Goal: Task Accomplishment & Management: Manage account settings

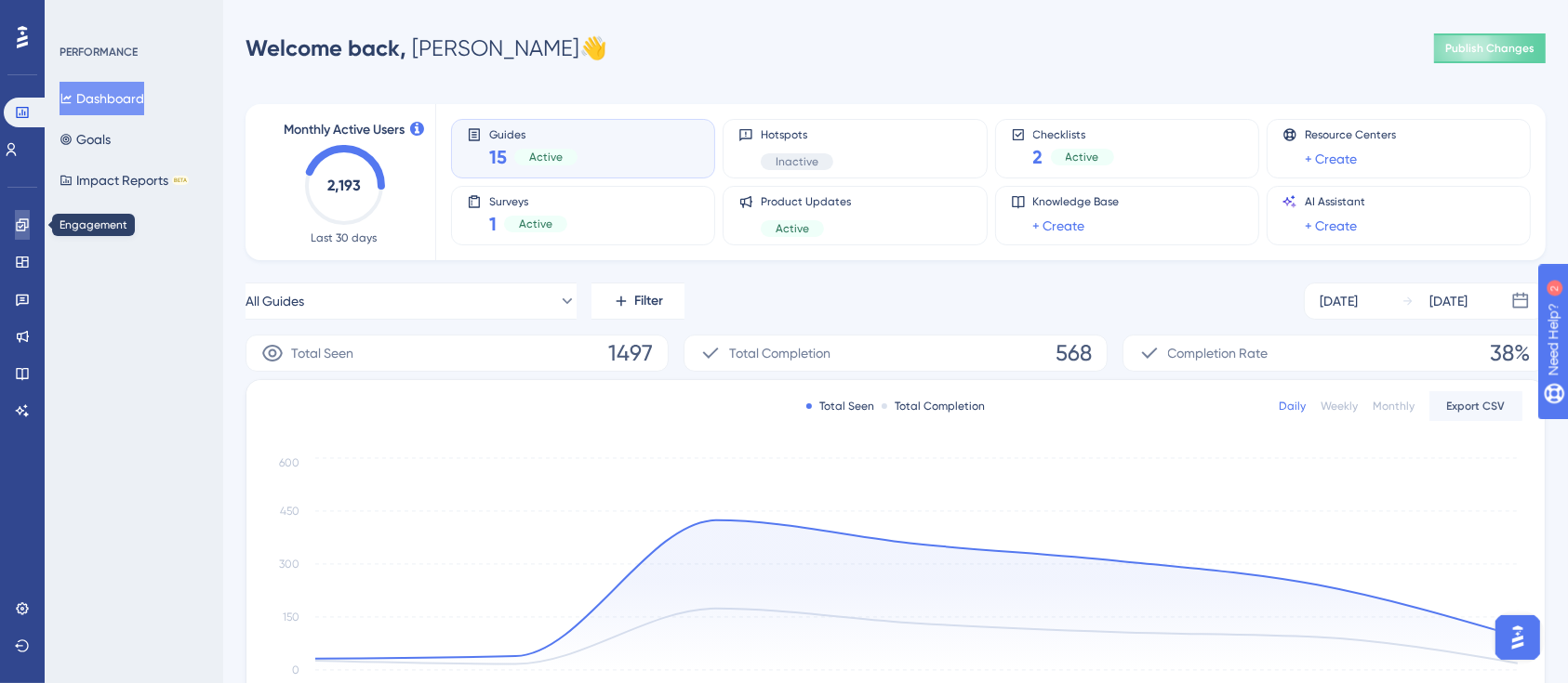
click at [26, 234] on link at bounding box center [21, 224] width 15 height 30
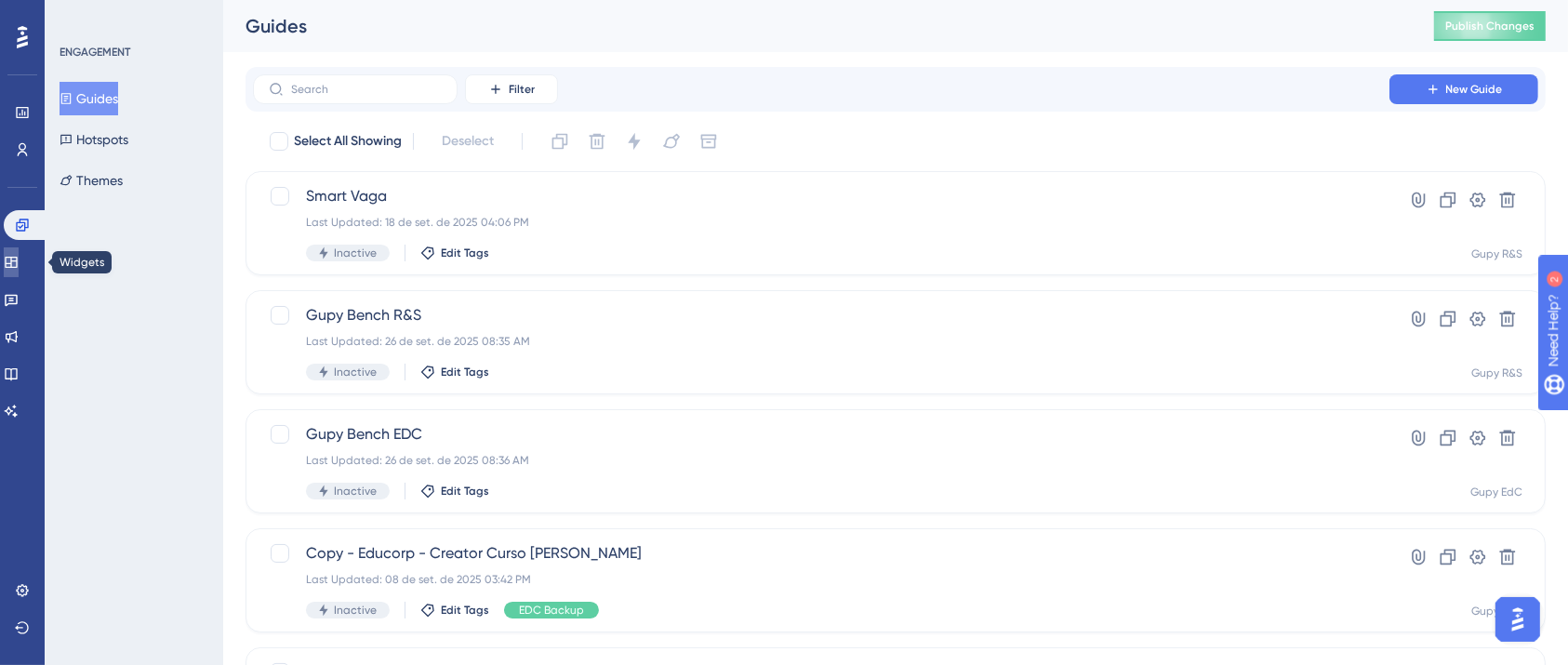
click at [18, 258] on icon at bounding box center [11, 262] width 15 height 15
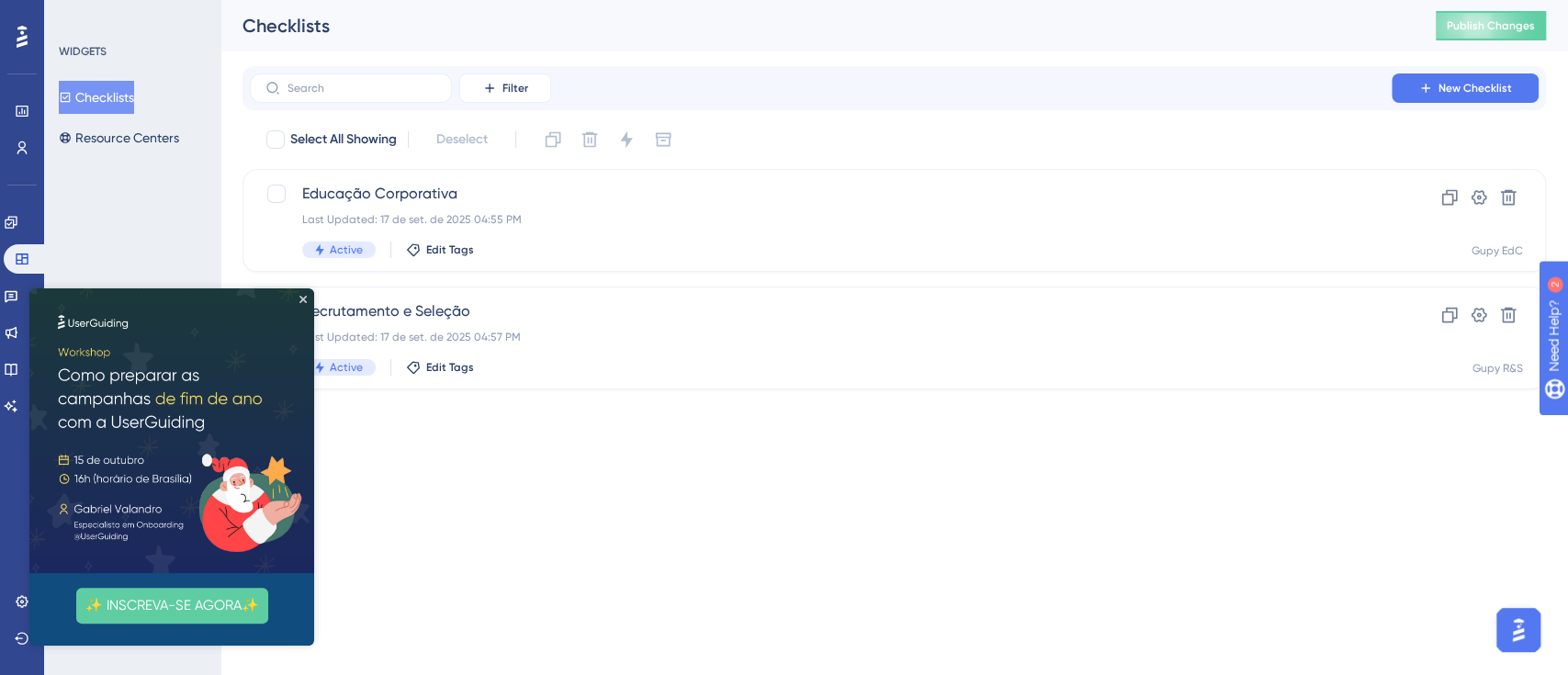
click at [310, 302] on img at bounding box center [172, 430] width 285 height 285
click at [306, 292] on img at bounding box center [172, 430] width 285 height 285
click at [302, 296] on icon "Close Preview" at bounding box center [303, 300] width 8 height 8
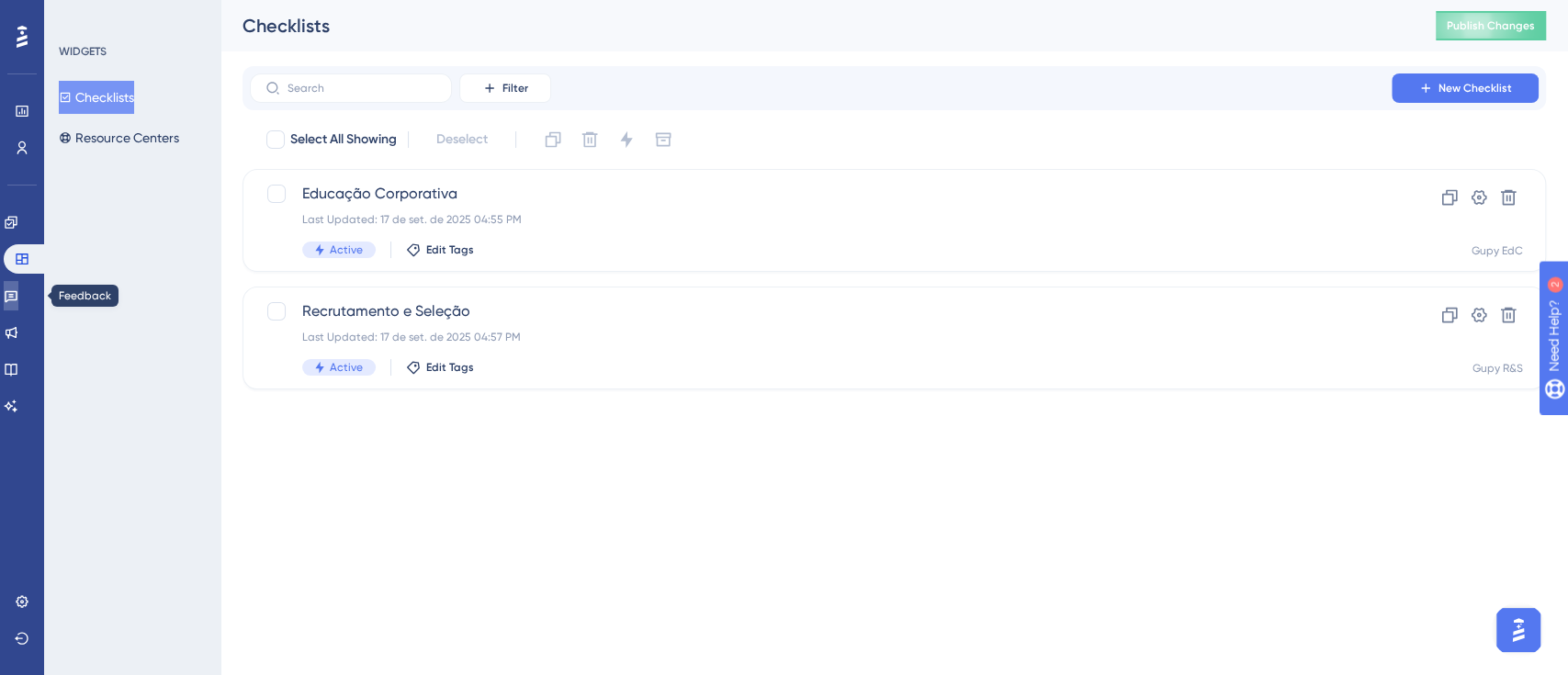
click at [18, 298] on link at bounding box center [11, 296] width 14 height 30
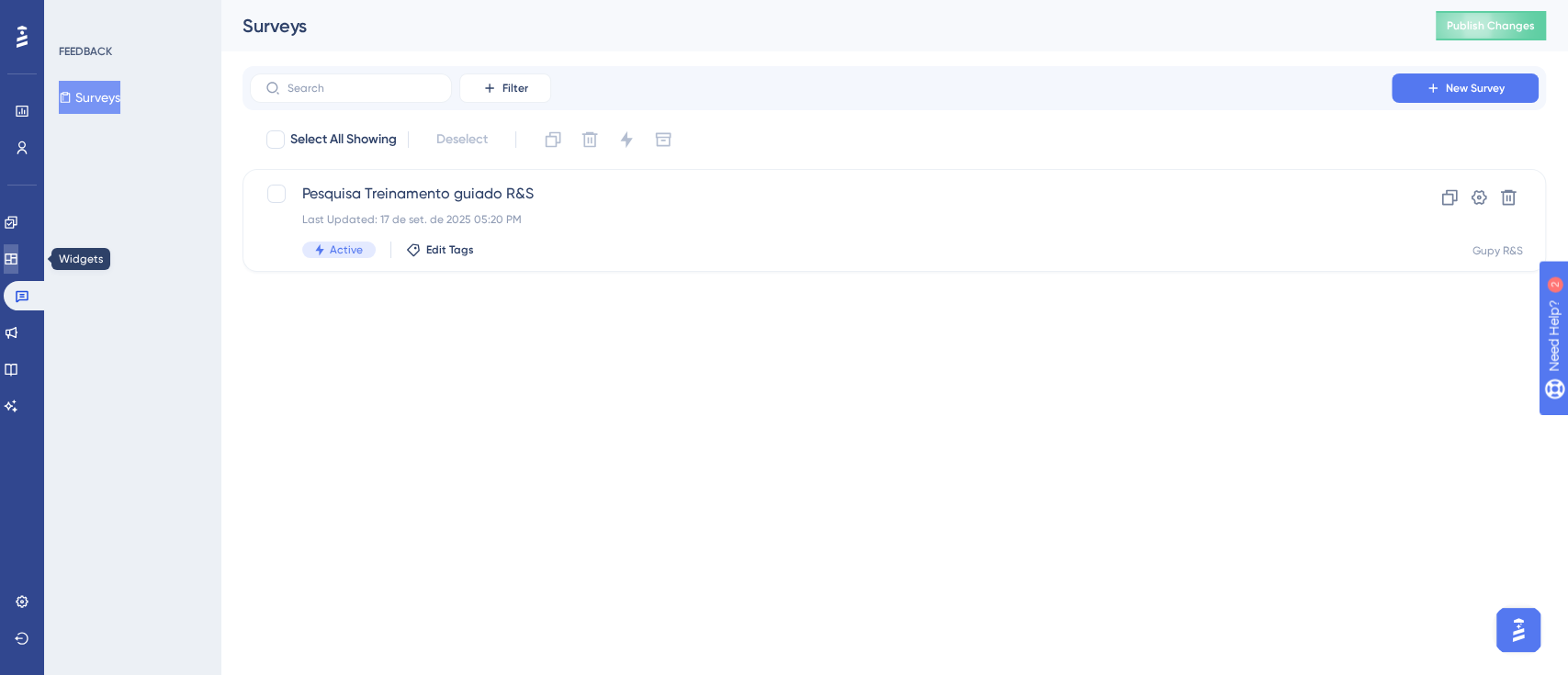
click at [18, 263] on link at bounding box center [11, 259] width 14 height 30
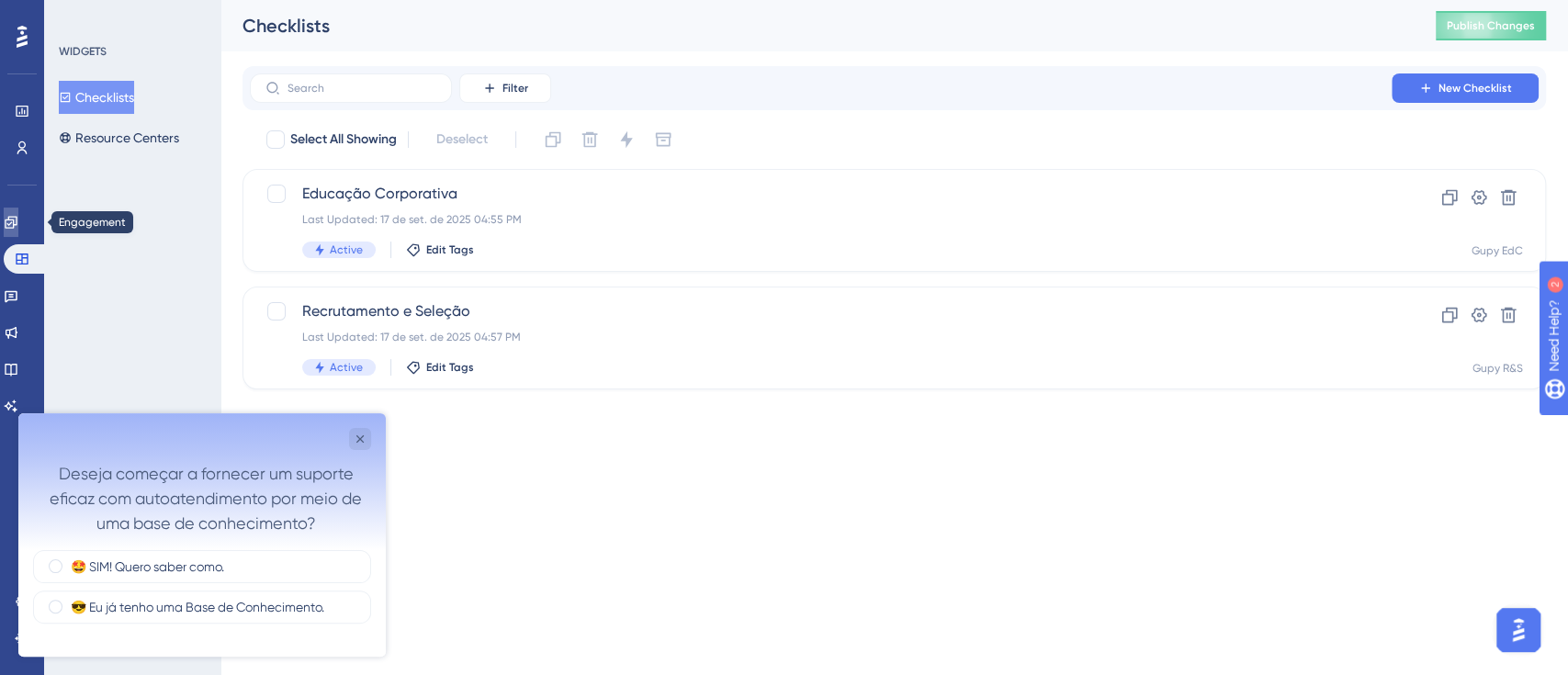
click at [18, 230] on link at bounding box center [11, 222] width 14 height 30
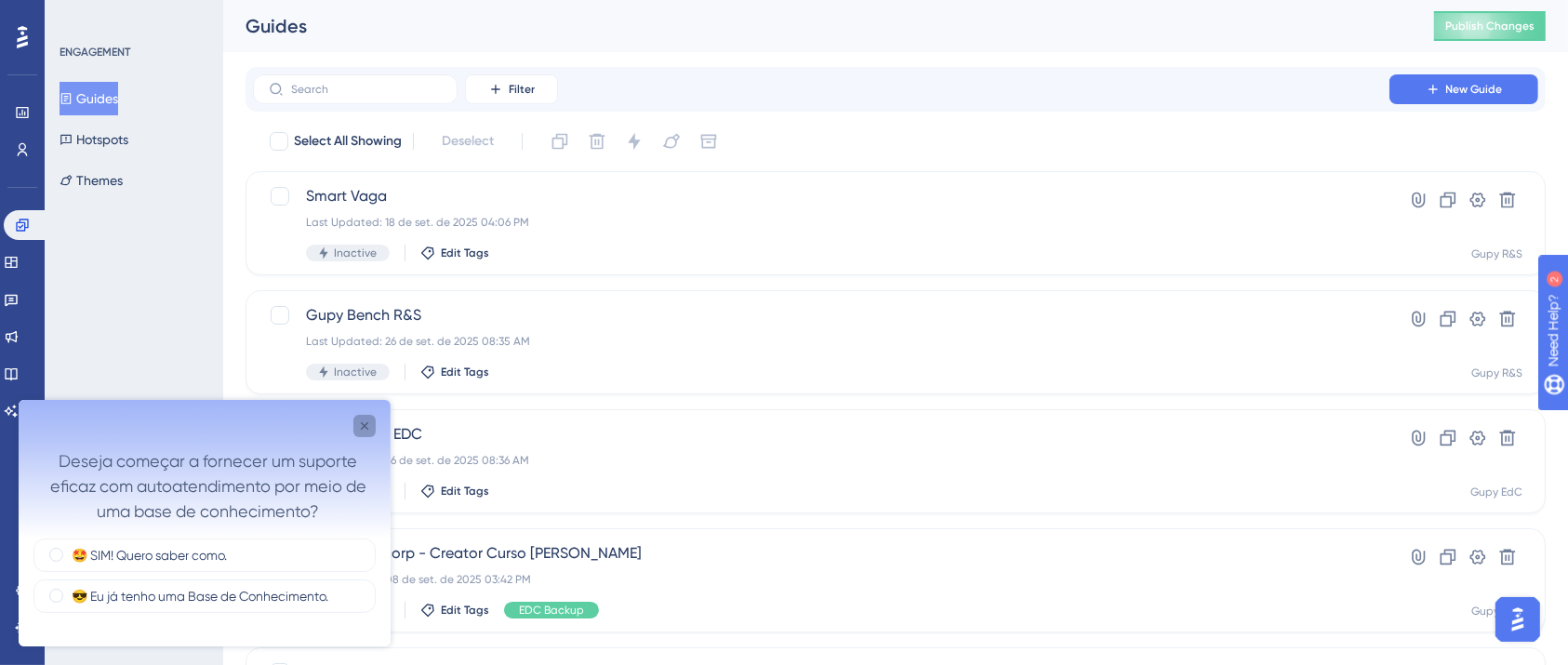
click at [364, 420] on icon "Close survey" at bounding box center [364, 425] width 15 height 15
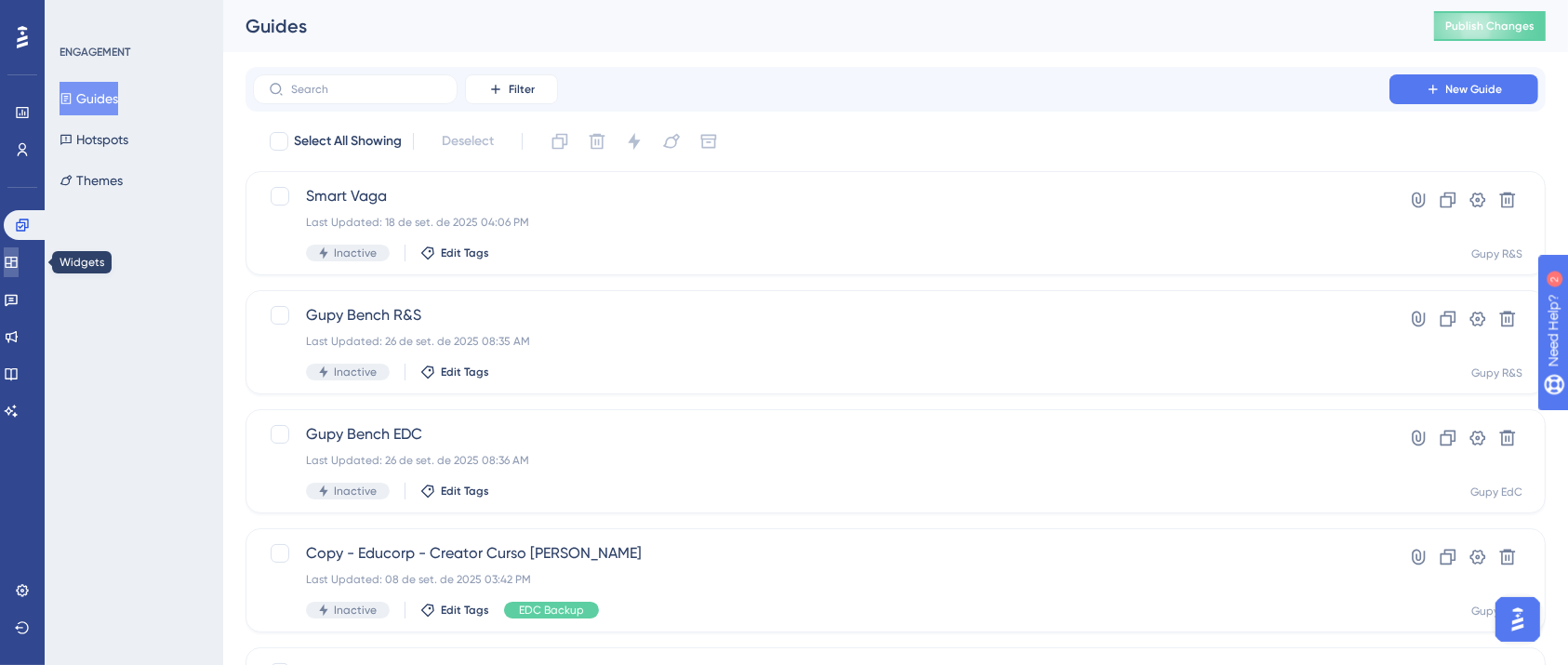
click at [17, 261] on icon at bounding box center [11, 262] width 12 height 11
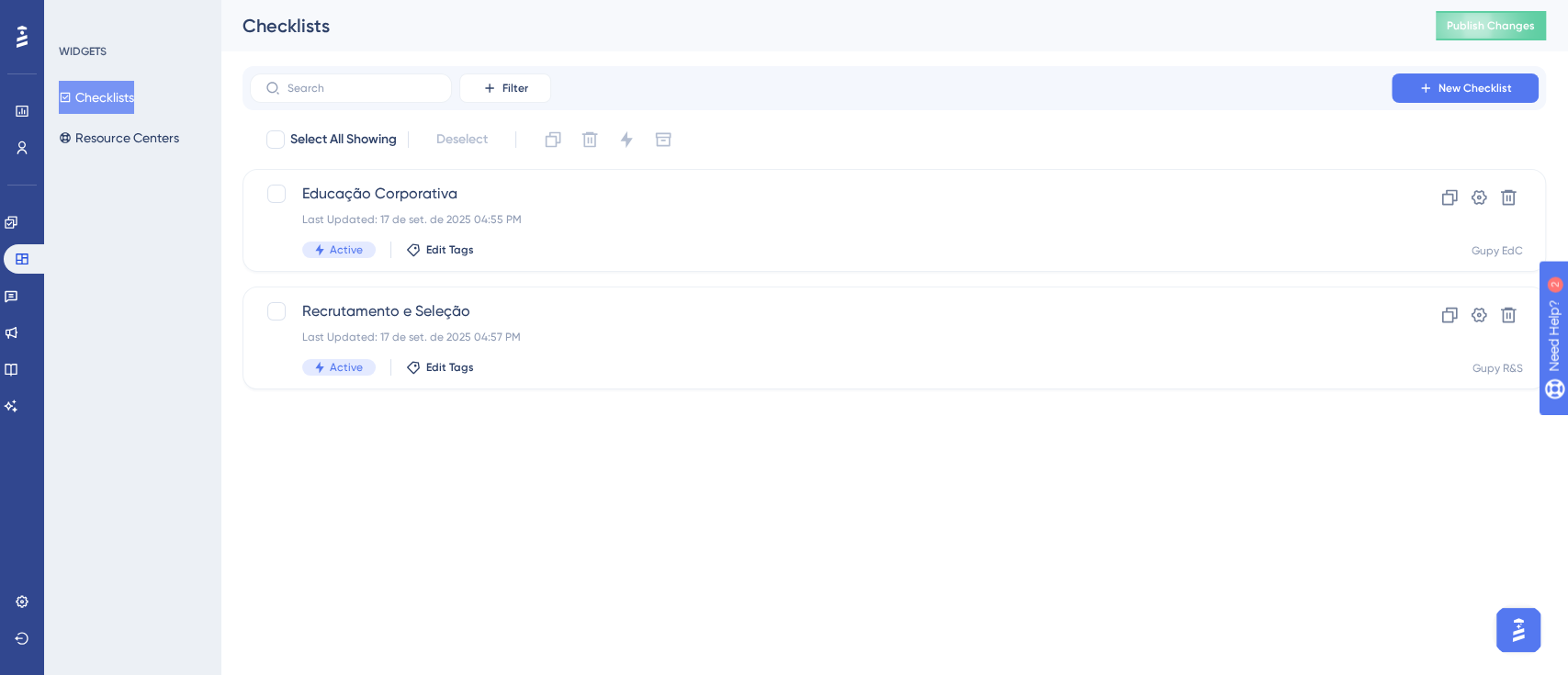
click at [111, 92] on button "Checklists" at bounding box center [96, 97] width 75 height 33
click at [26, 146] on icon at bounding box center [21, 147] width 14 height 14
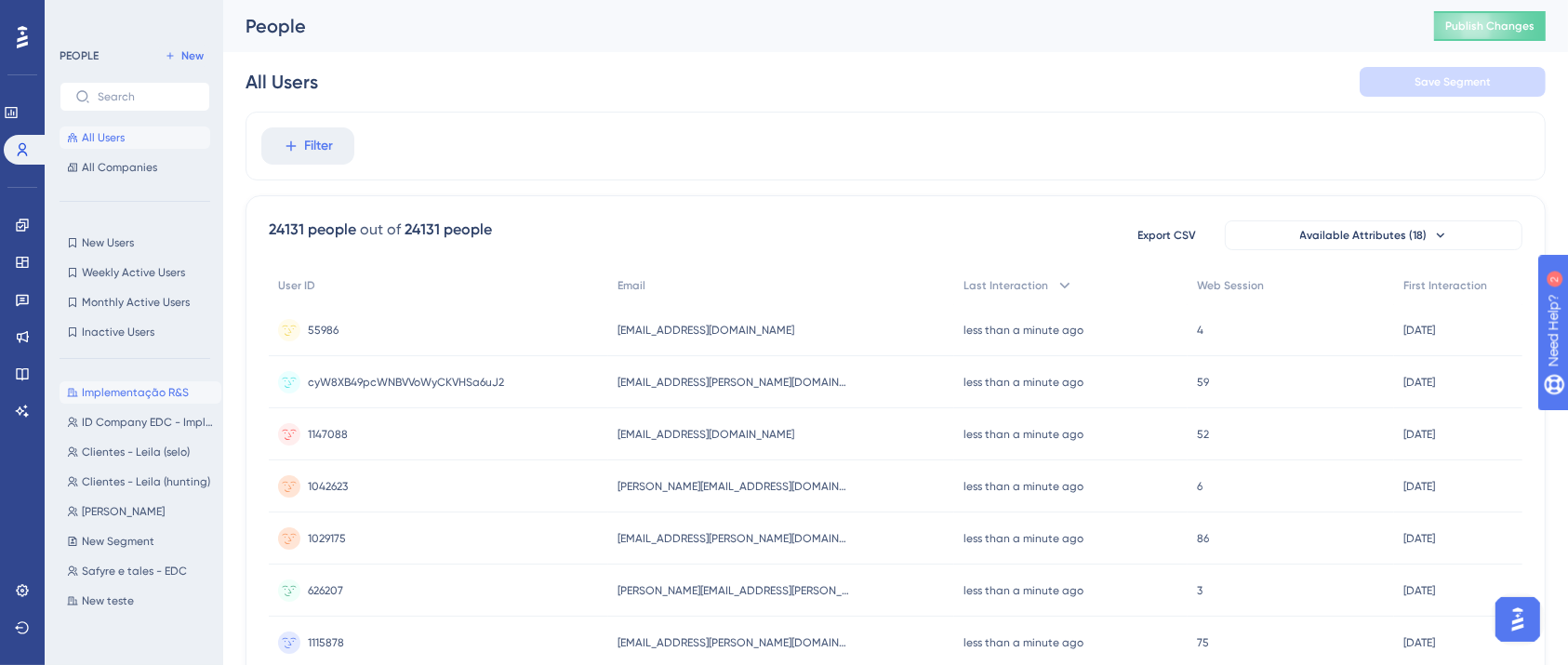
click at [139, 382] on button "Implementação R&S Implementação R&S" at bounding box center [140, 392] width 161 height 22
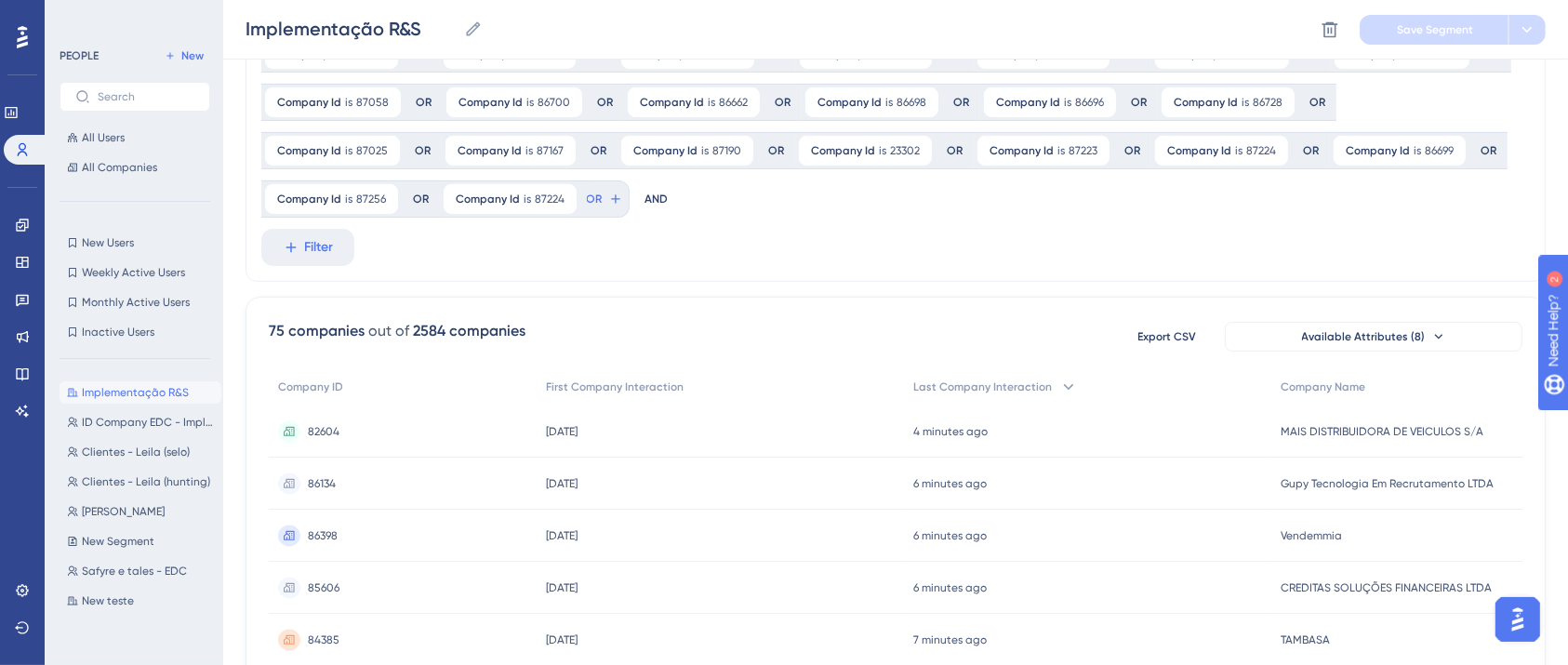
scroll to position [496, 0]
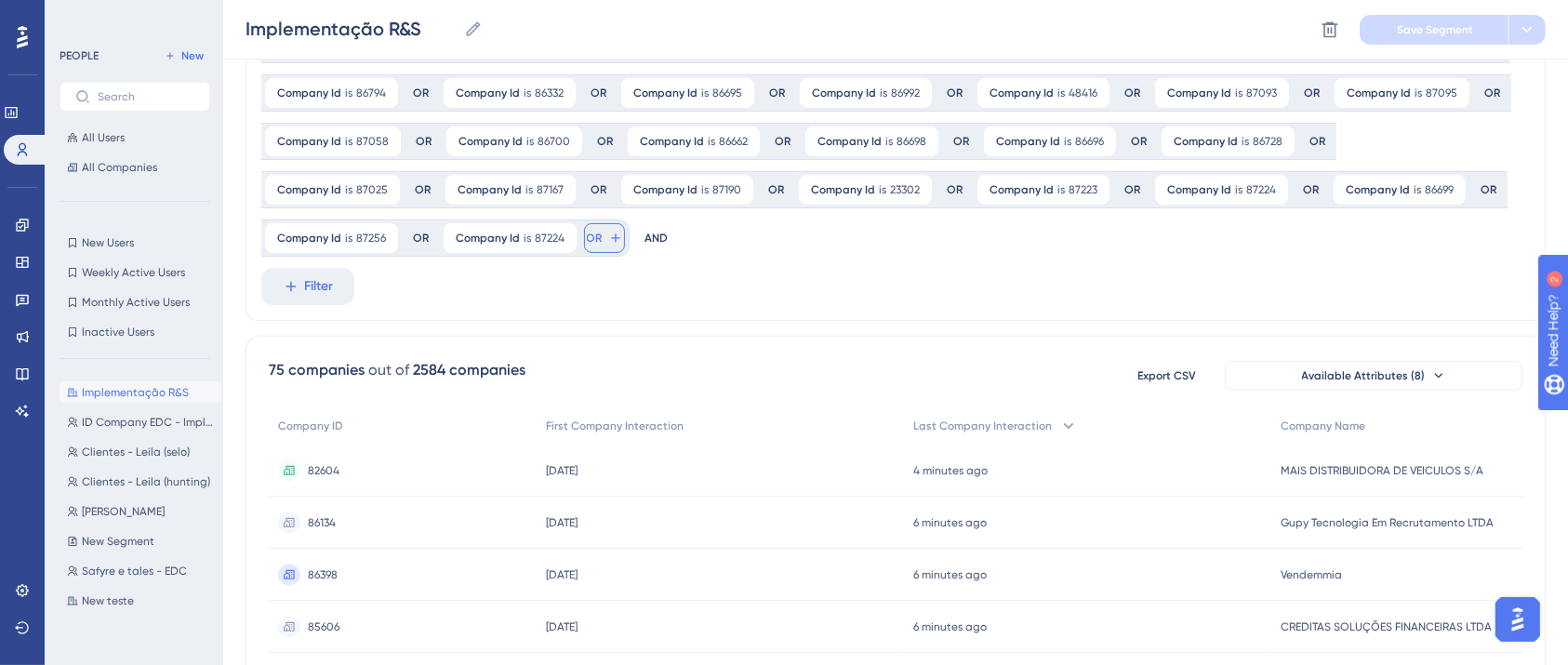
click at [603, 230] on span "OR" at bounding box center [595, 237] width 16 height 15
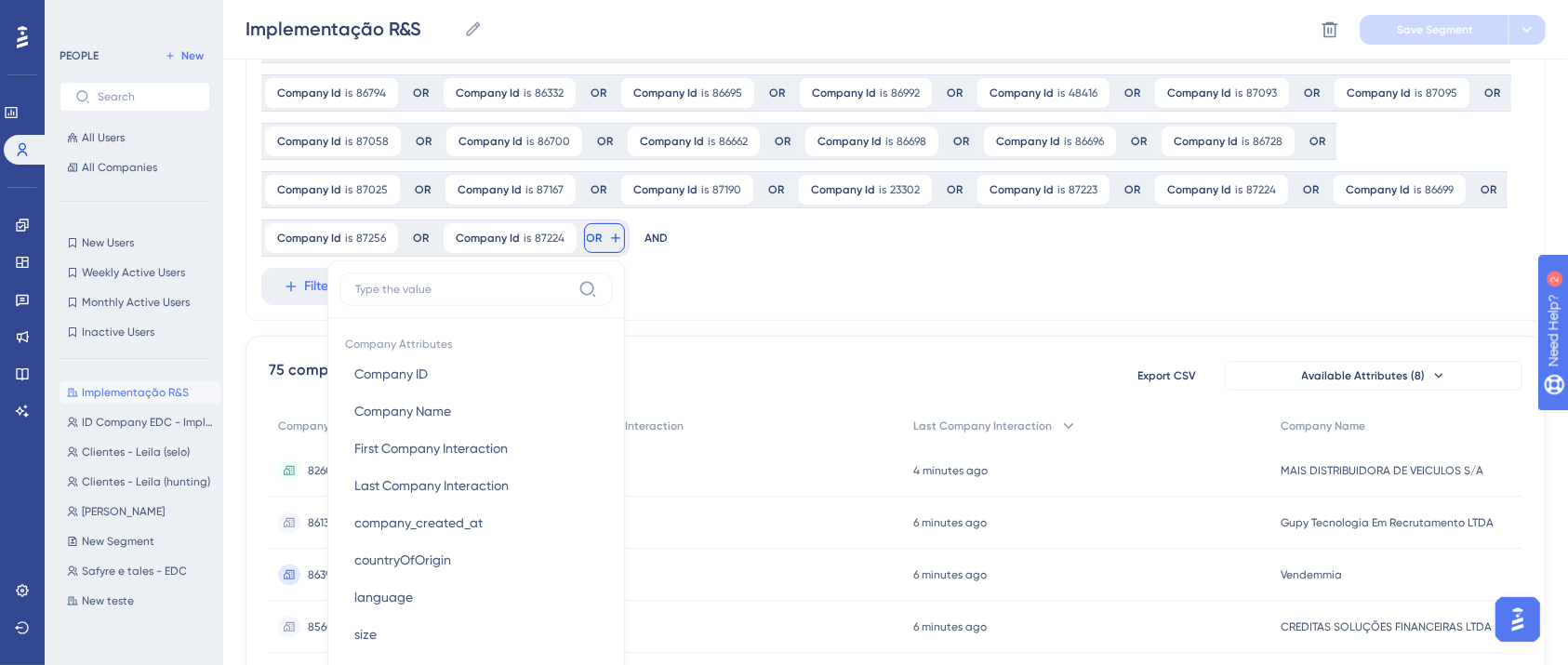
scroll to position [582, 0]
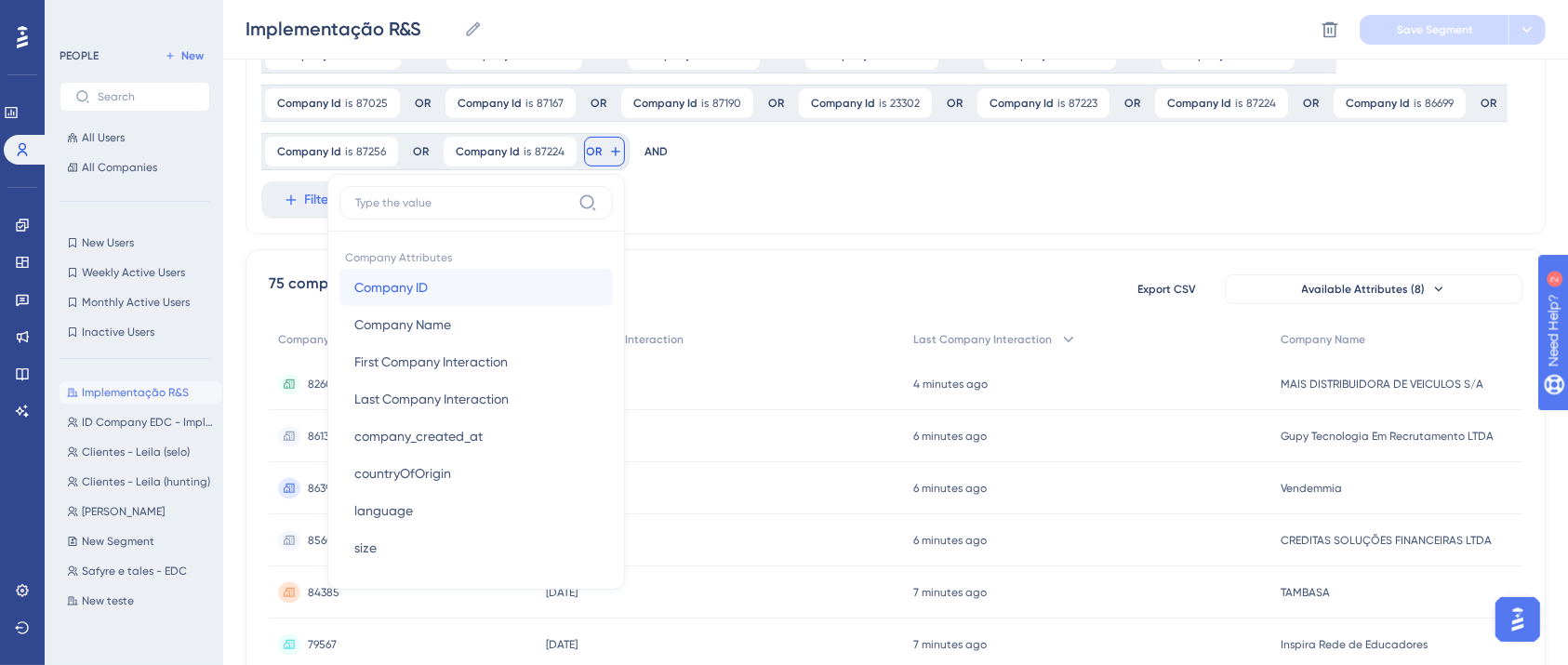
click at [613, 269] on button "Company ID Company ID" at bounding box center [475, 288] width 273 height 37
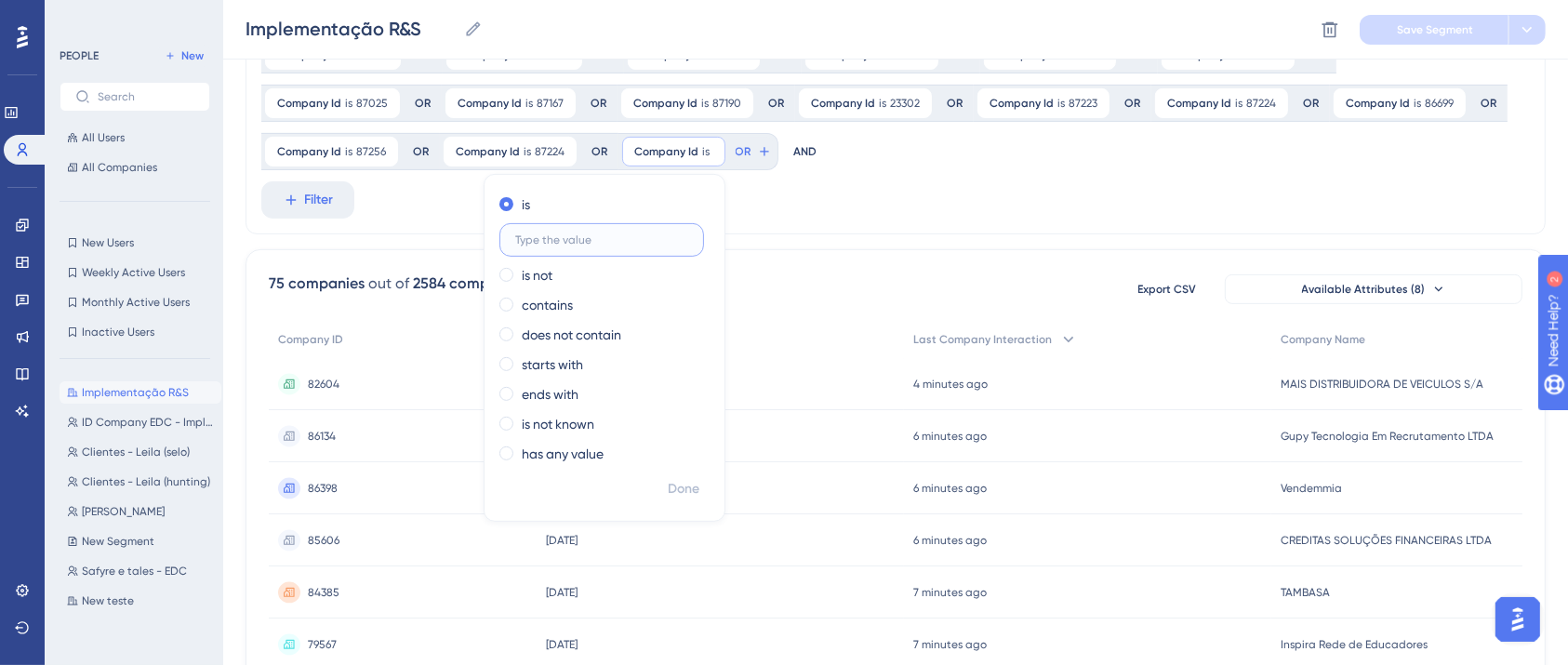
paste input "86960"
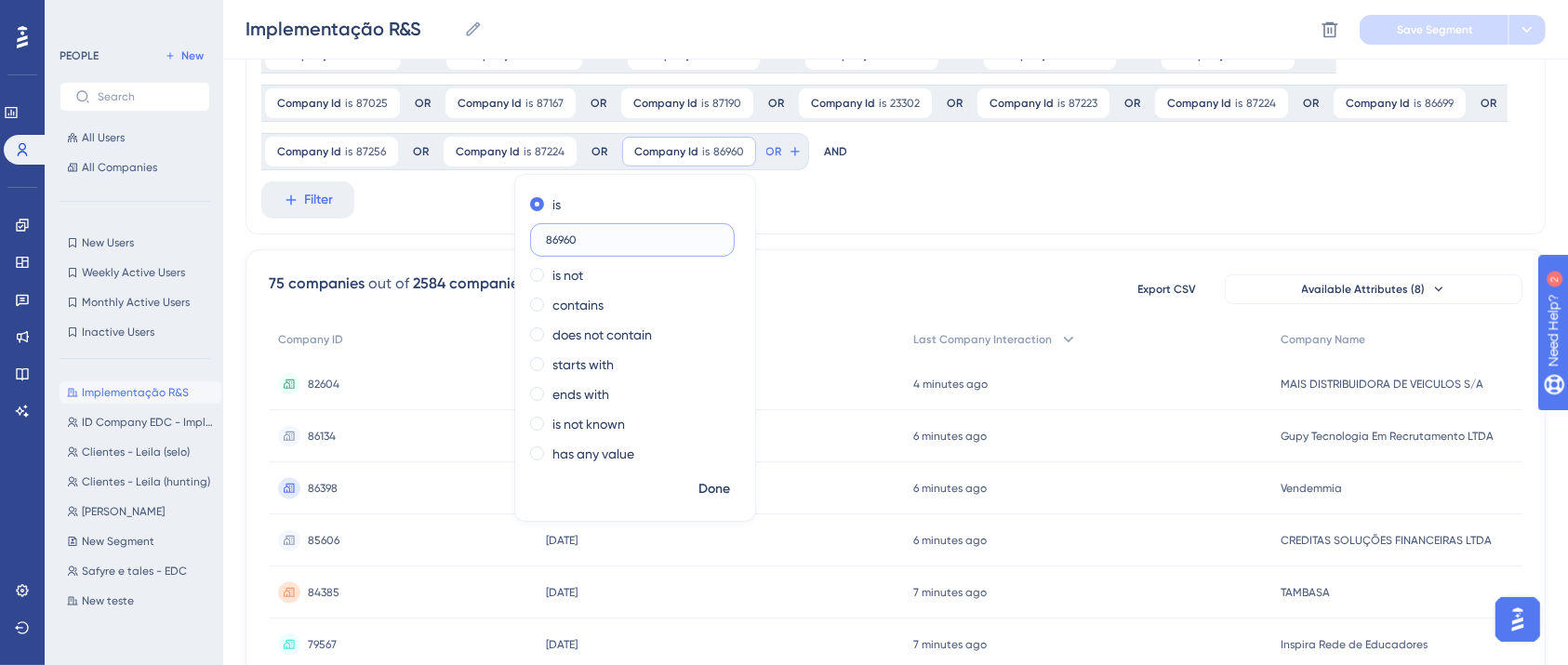
type input "86960"
drag, startPoint x: 1315, startPoint y: 185, endPoint x: 1009, endPoint y: 163, distance: 306.8
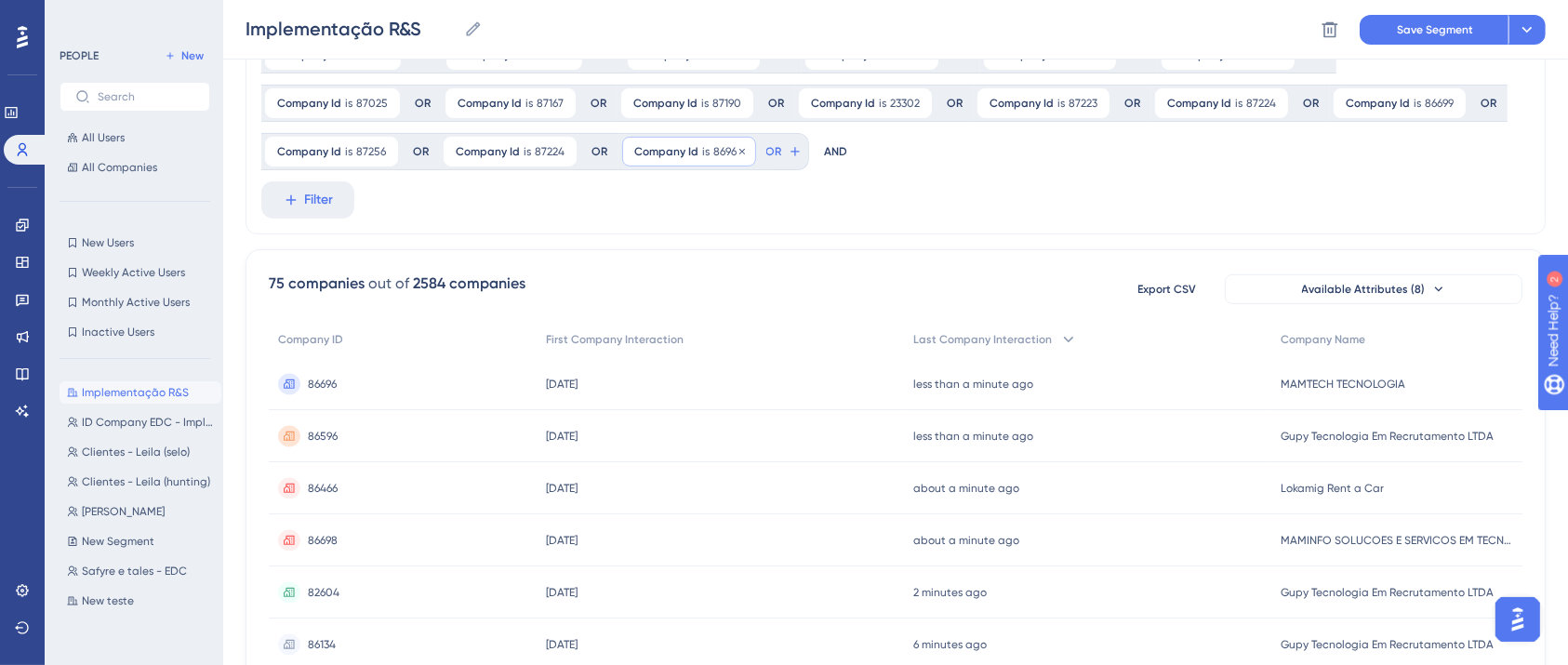
click at [744, 144] on span "86960" at bounding box center [729, 151] width 31 height 15
drag, startPoint x: 1380, startPoint y: 190, endPoint x: 1157, endPoint y: 185, distance: 223.1
click at [756, 137] on div "Company Id is 86960 86960 Remove" at bounding box center [689, 152] width 134 height 30
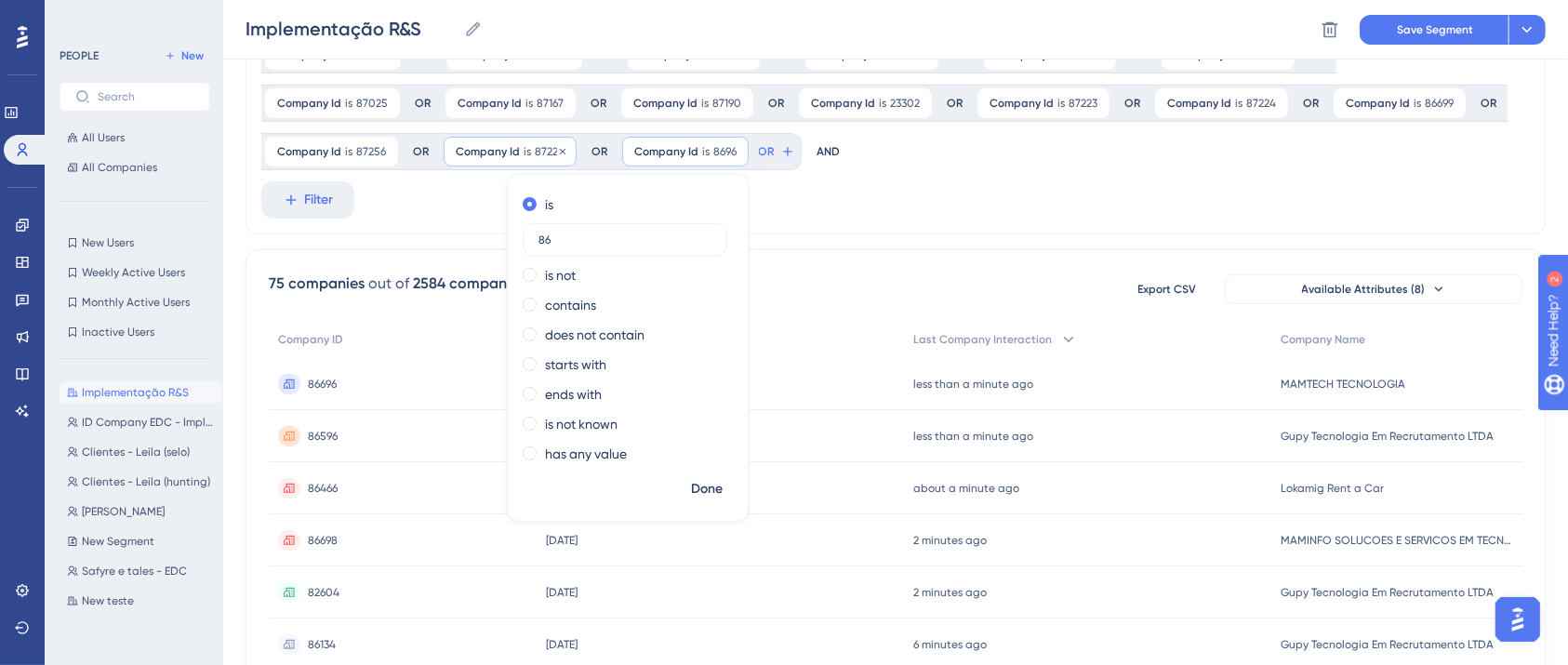
type input "8"
type input "87421"
click at [801, 137] on button "OR" at bounding box center [781, 152] width 41 height 30
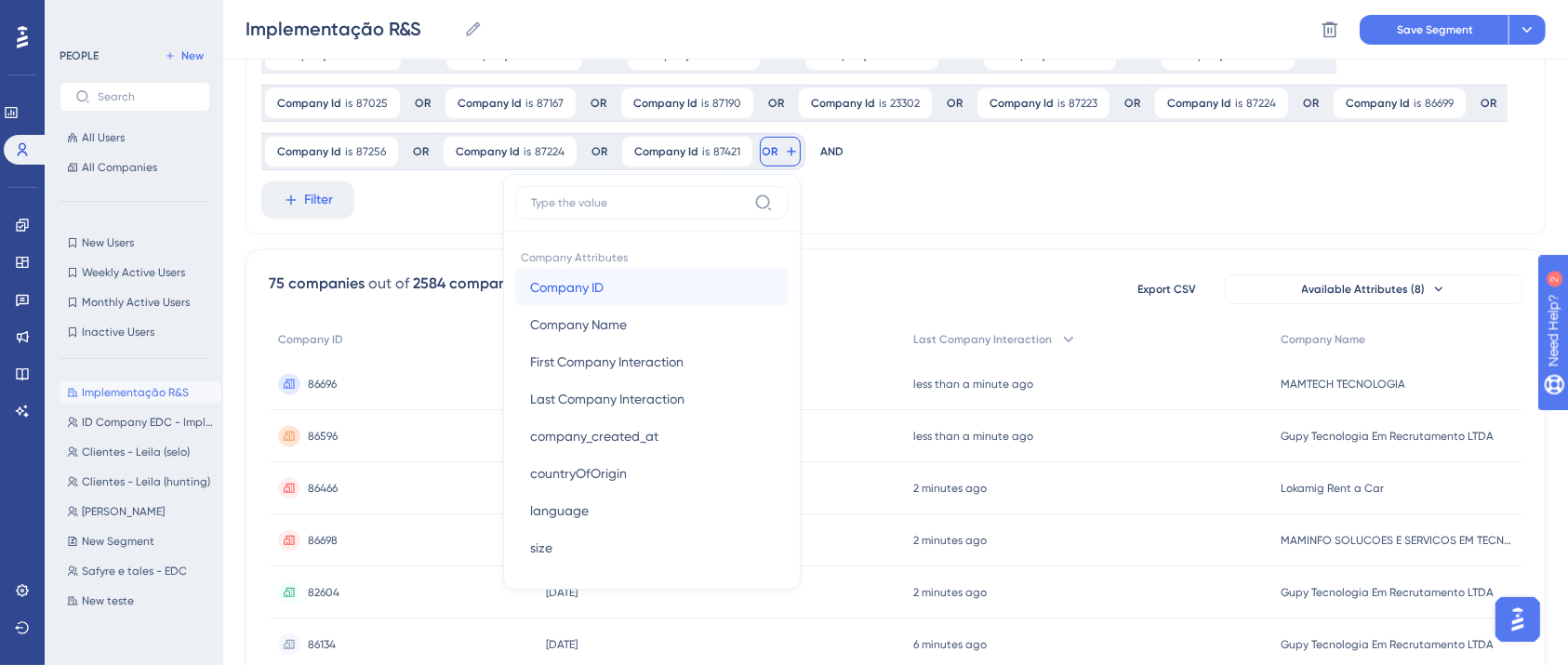
click at [604, 276] on span "Company ID" at bounding box center [567, 287] width 74 height 22
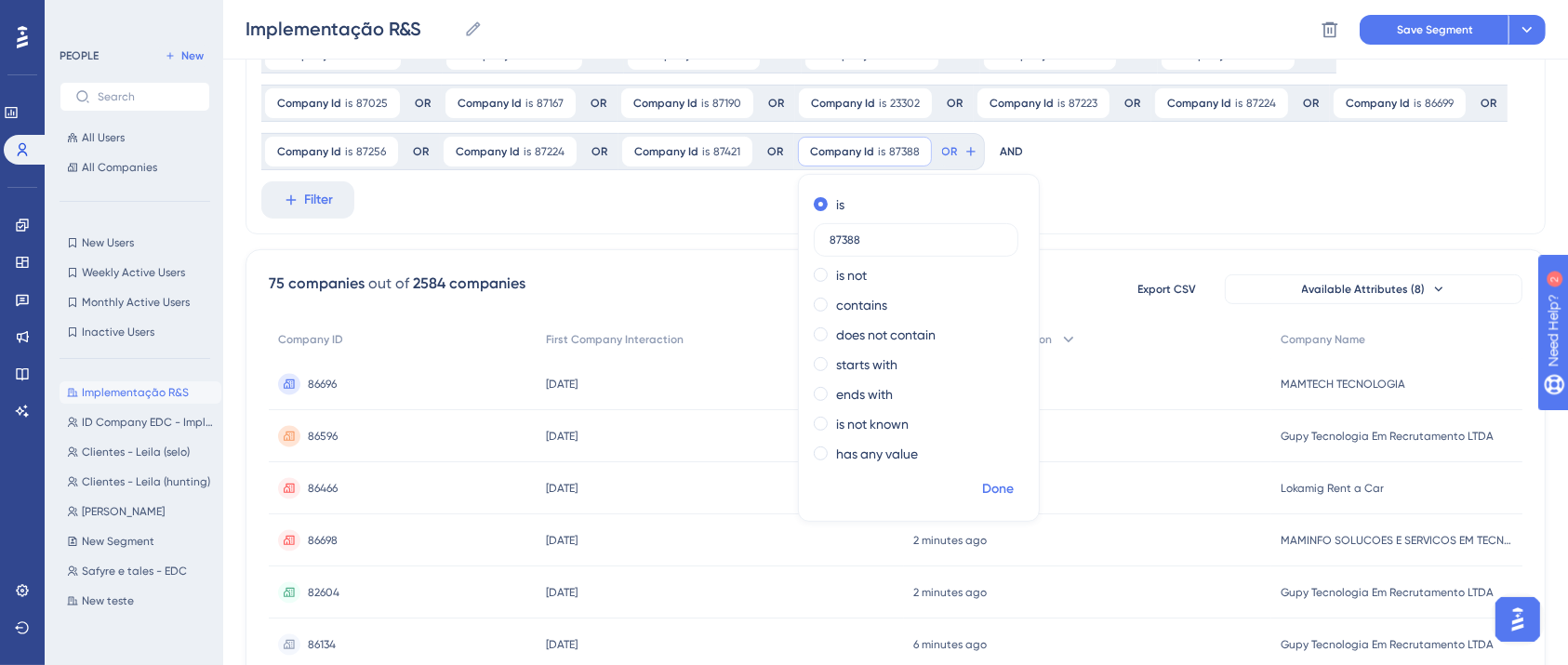
type input "87388"
click at [982, 485] on span "Done" at bounding box center [997, 489] width 32 height 22
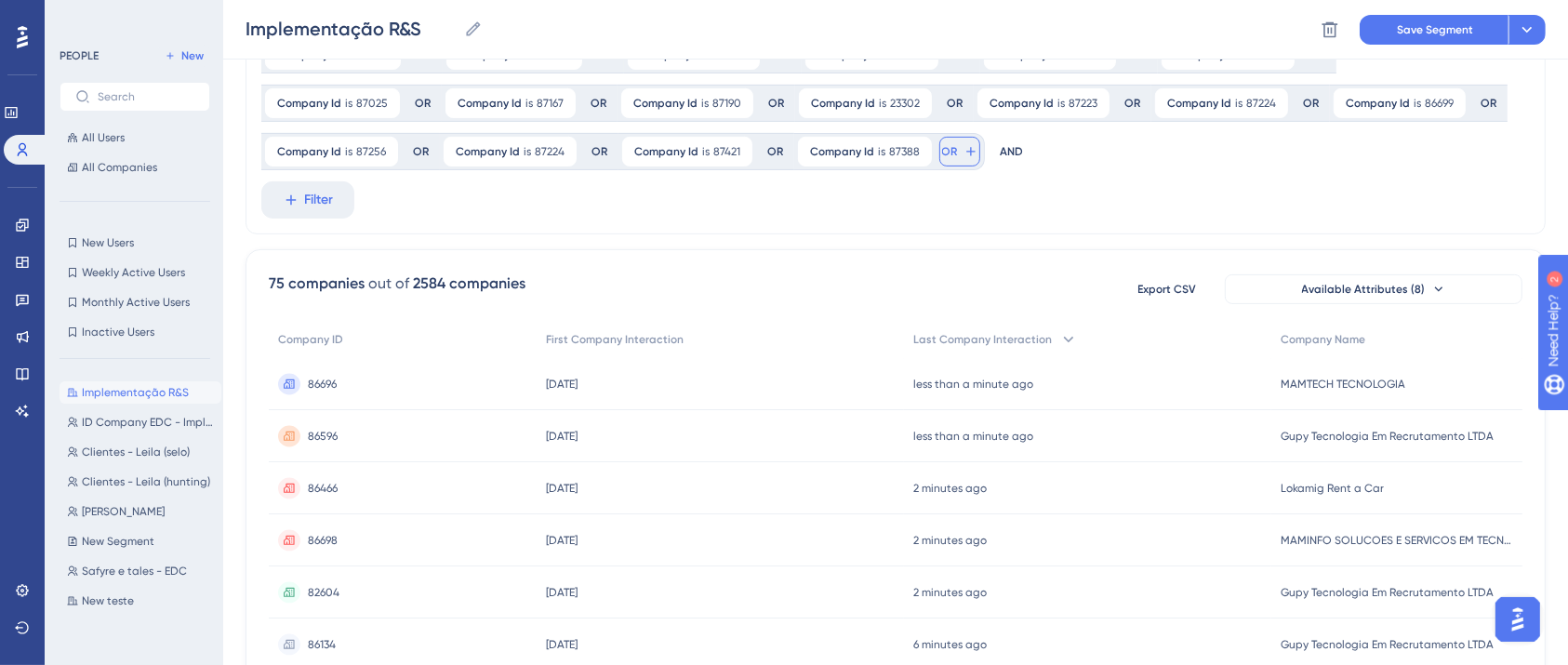
click at [963, 147] on icon at bounding box center [970, 151] width 15 height 15
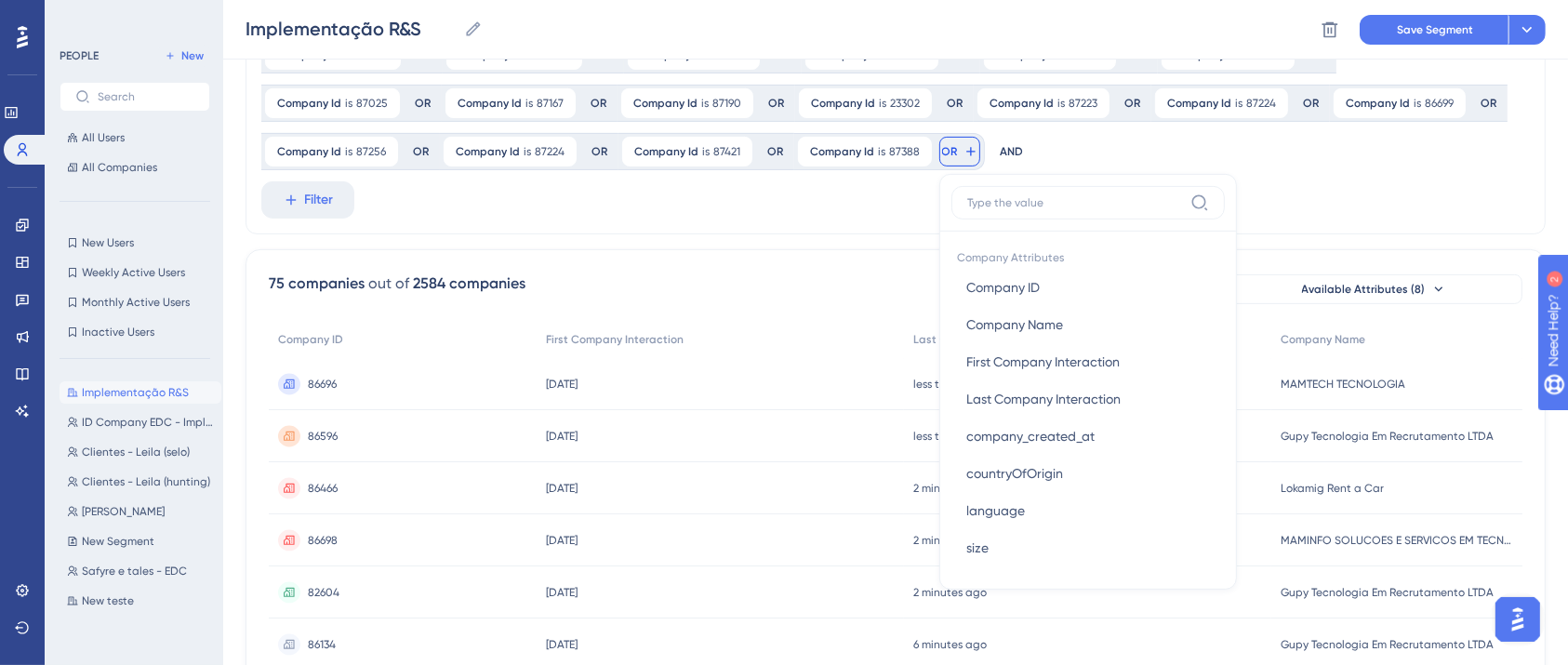
scroll to position [632, 0]
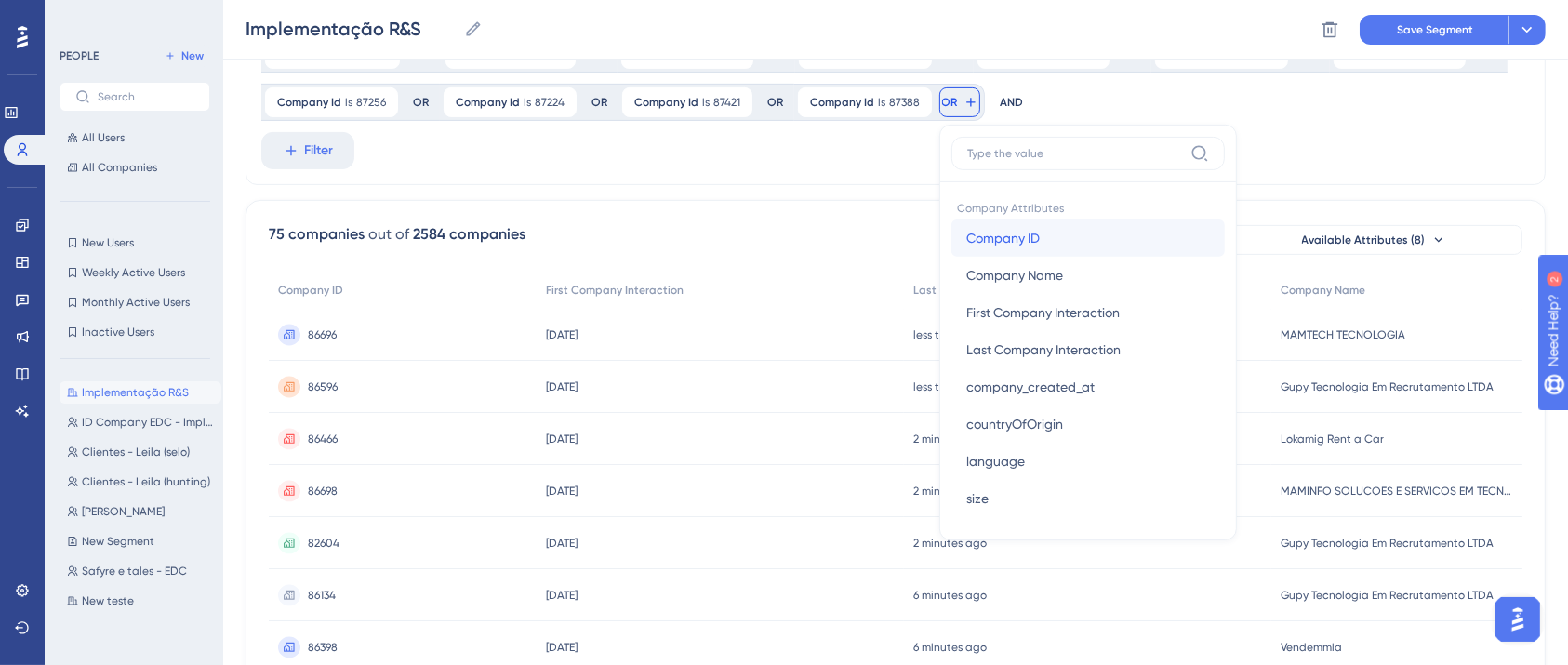
click at [966, 230] on span "Company ID" at bounding box center [1003, 237] width 74 height 22
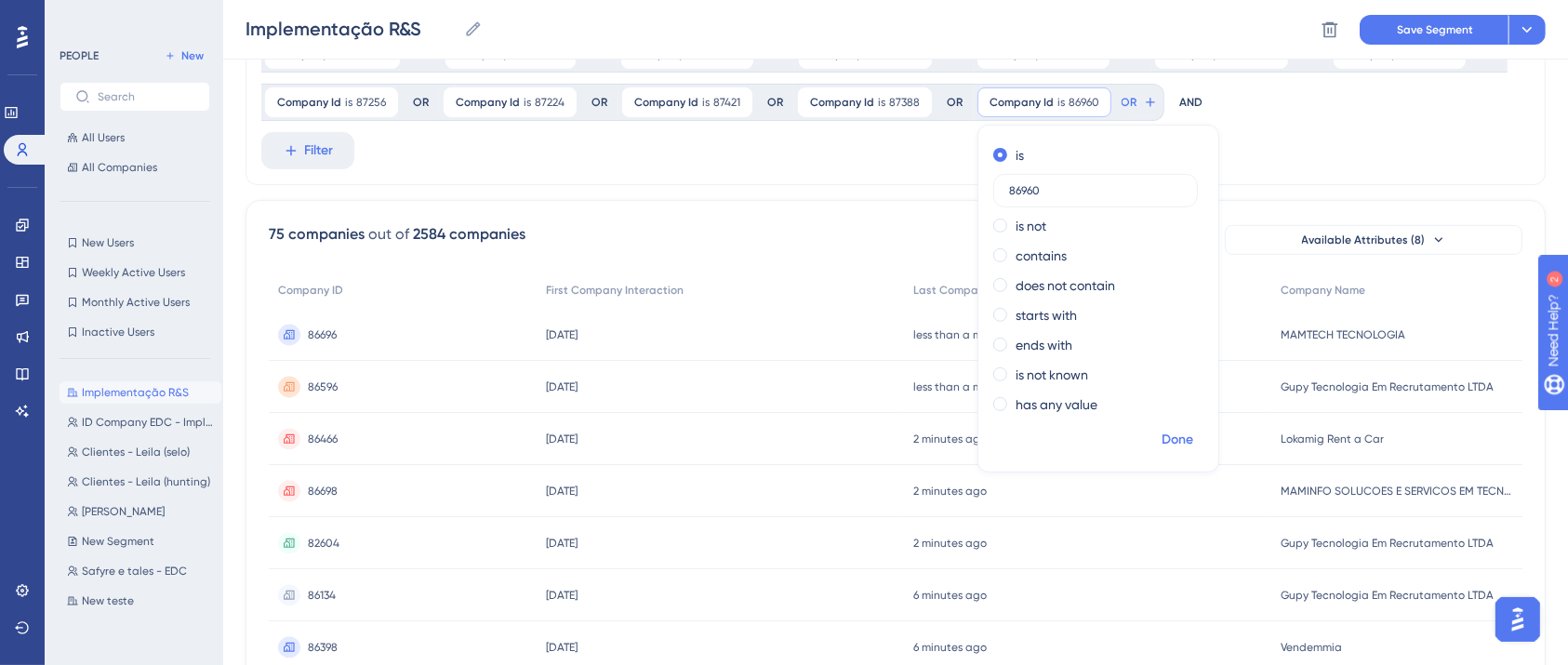
type input "86960"
click at [1162, 438] on span "Done" at bounding box center [1177, 439] width 32 height 22
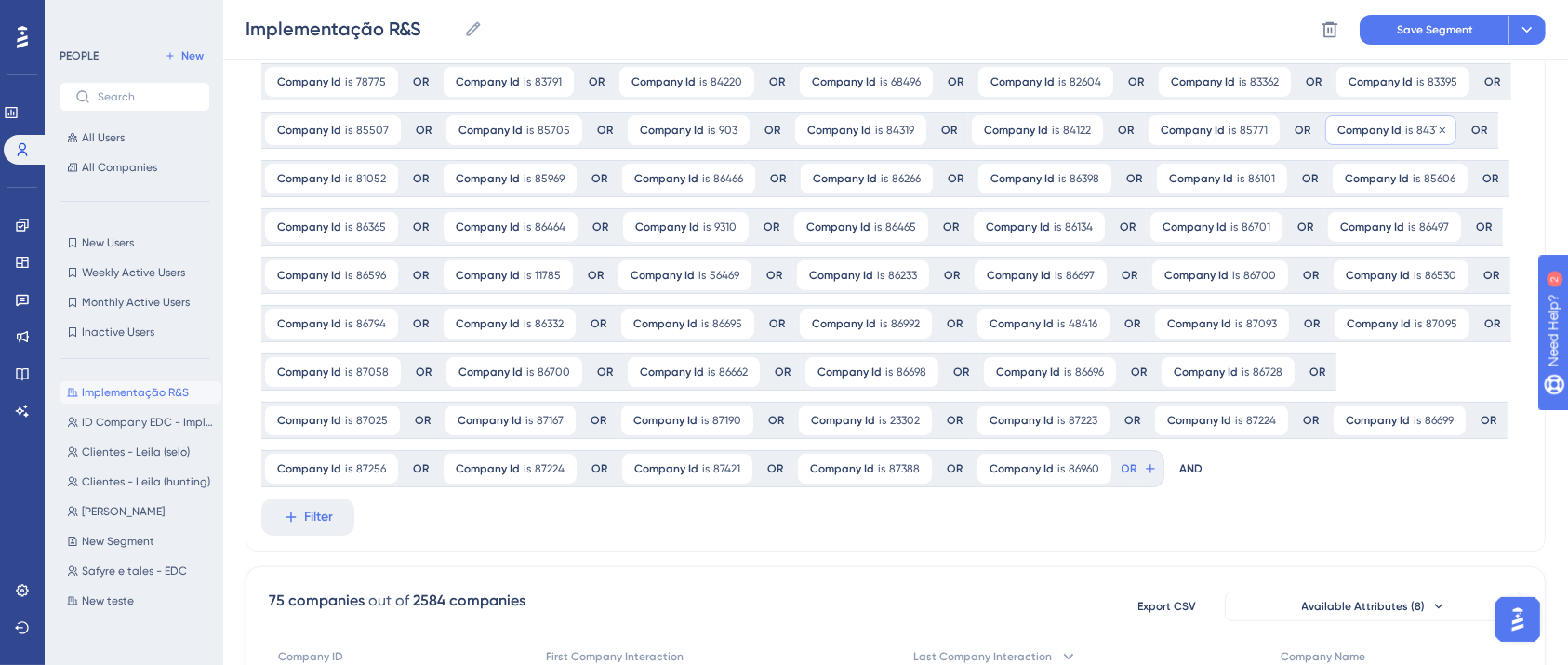
scroll to position [135, 0]
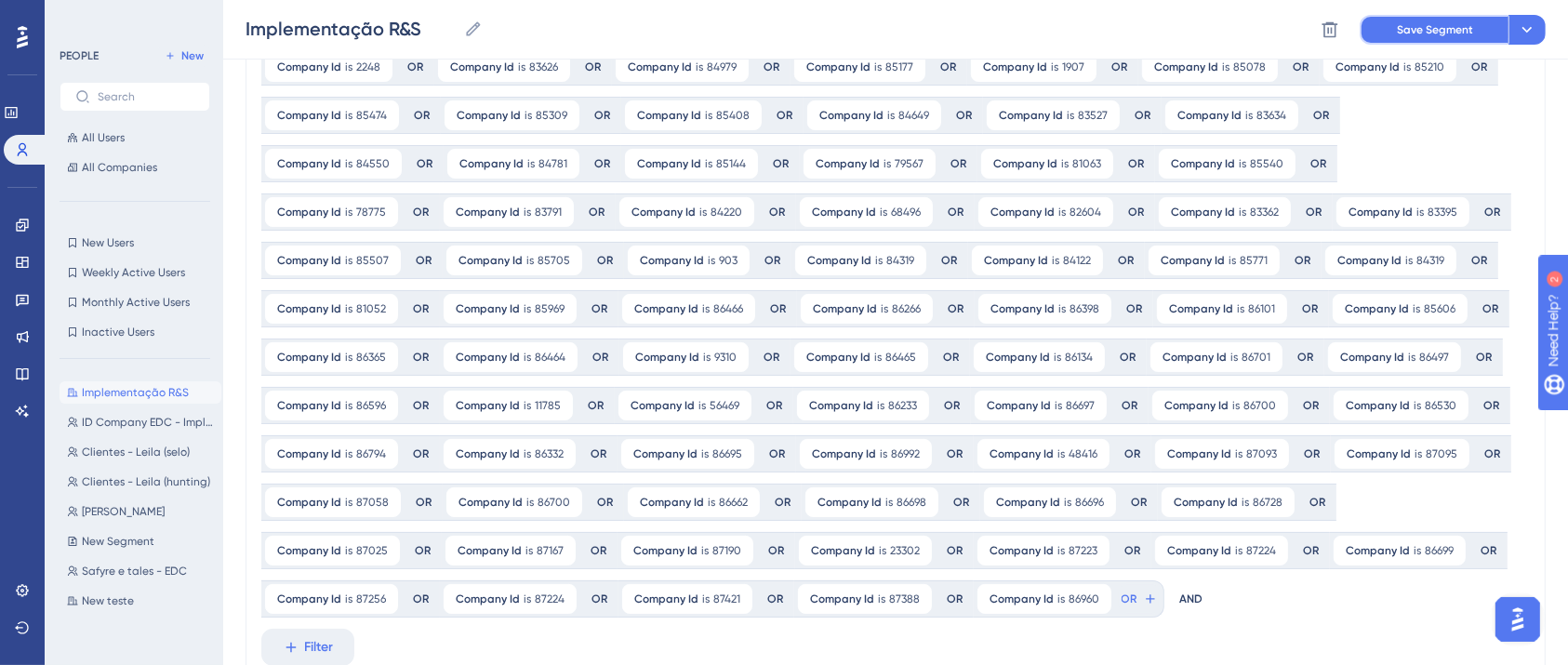
click at [1376, 20] on button "Save Segment" at bounding box center [1434, 29] width 149 height 30
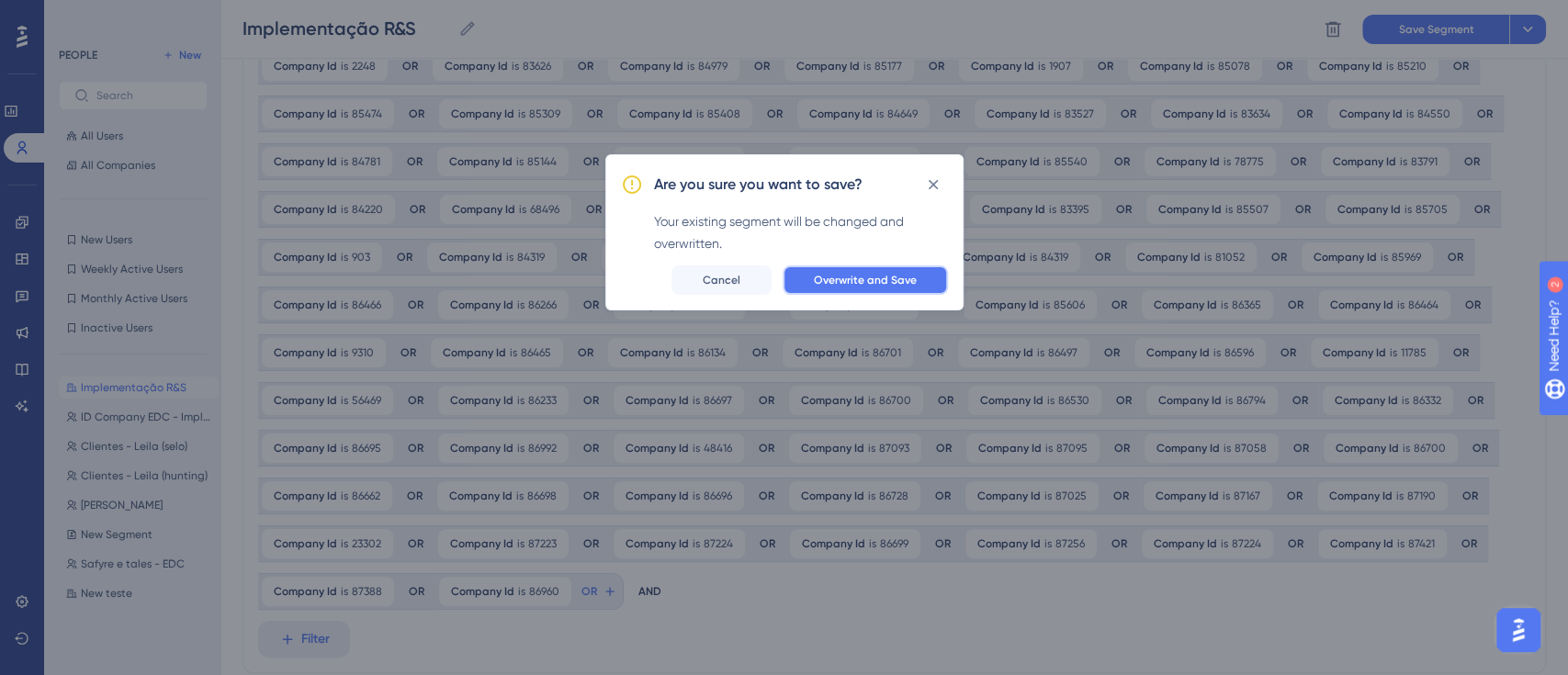
click at [921, 266] on button "Overwrite and Save" at bounding box center [865, 280] width 165 height 30
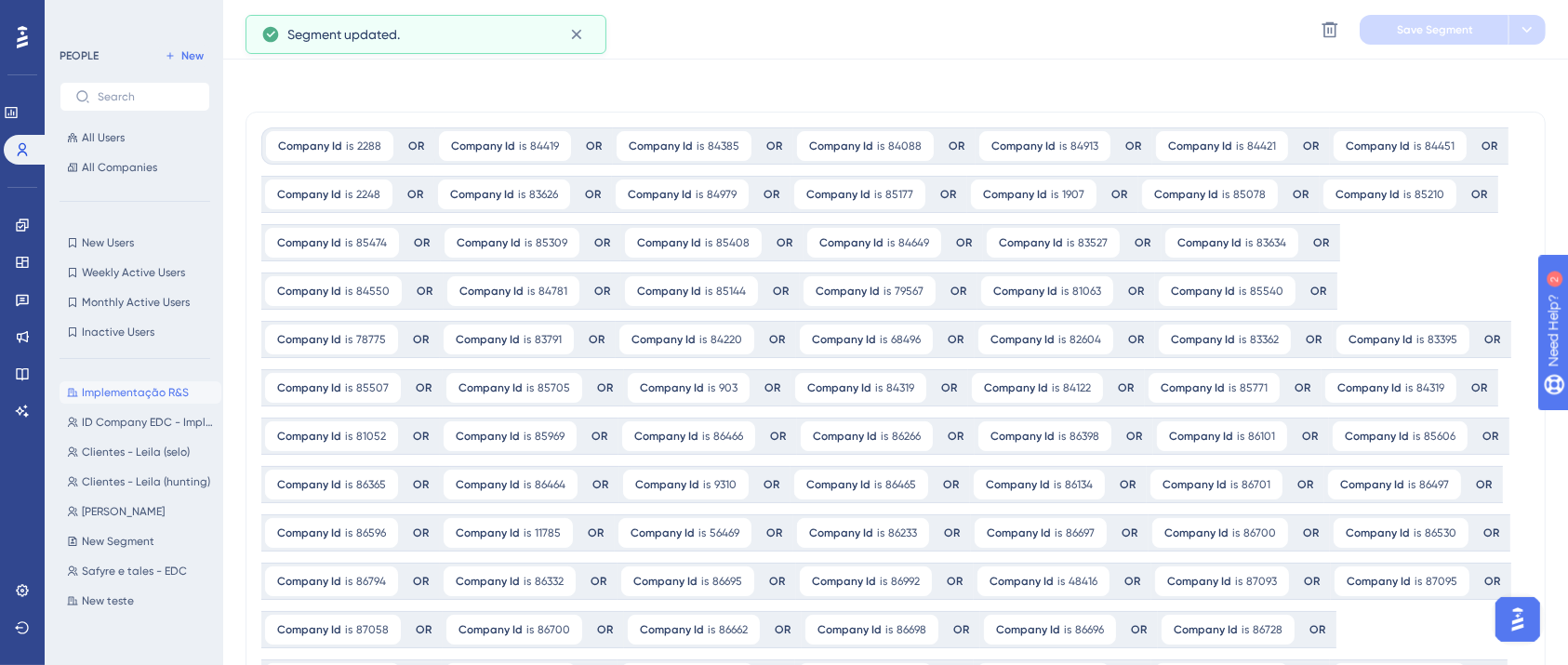
scroll to position [0, 0]
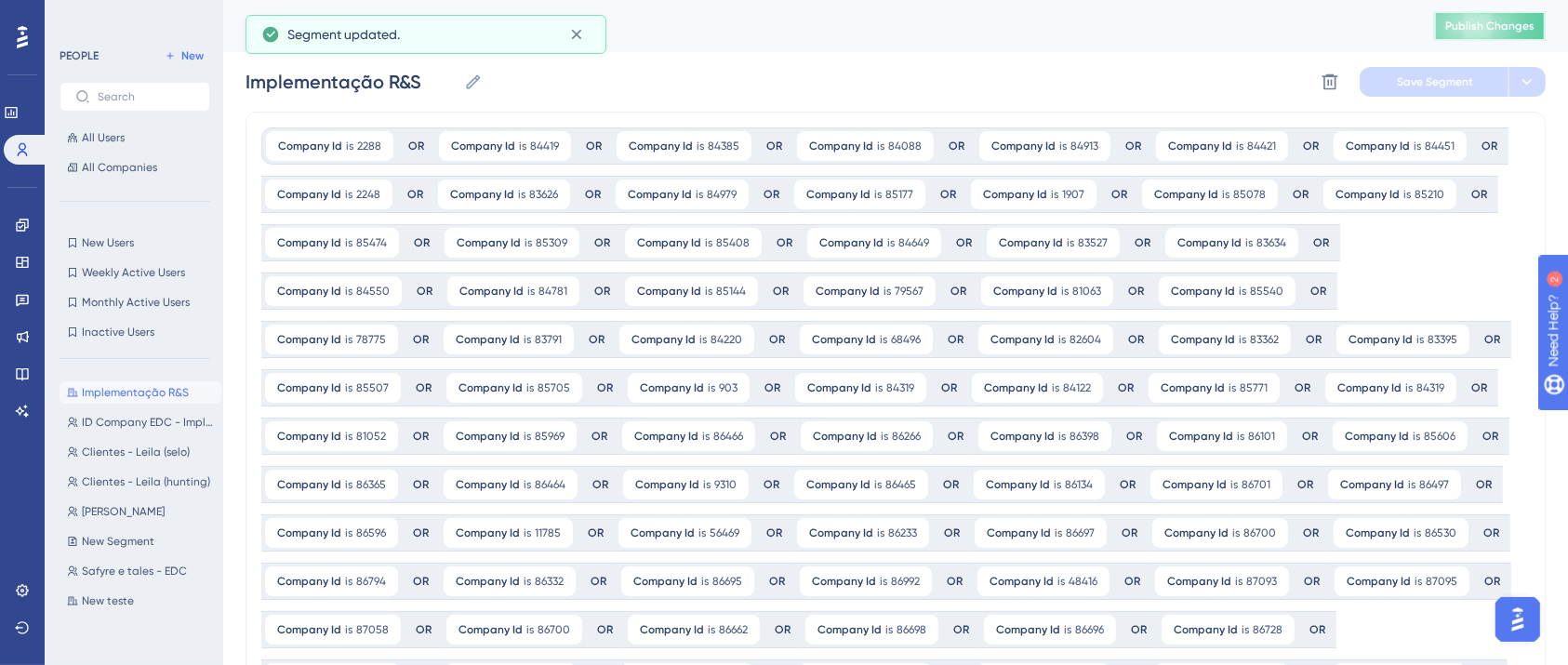
click at [1523, 22] on span "Publish Changes" at bounding box center [1490, 25] width 89 height 15
